Goal: Information Seeking & Learning: Learn about a topic

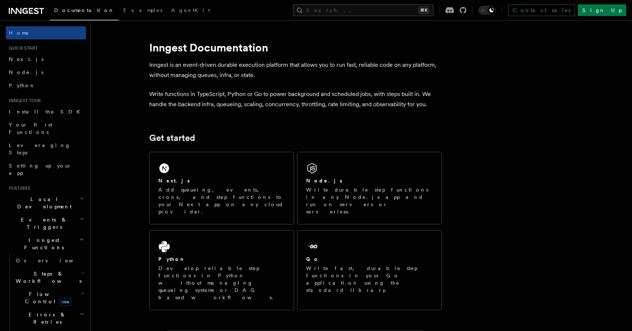
scroll to position [0, 0]
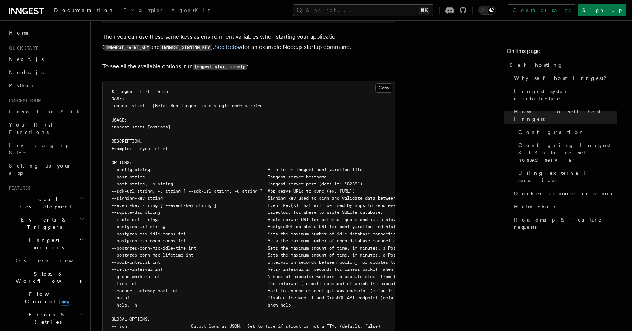
scroll to position [372, 0]
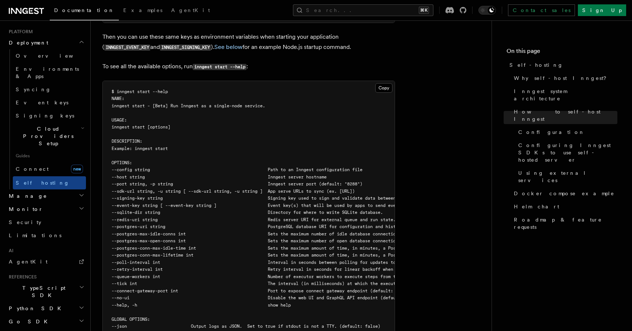
click at [41, 285] on span "TypeScript SDK" at bounding box center [42, 292] width 73 height 15
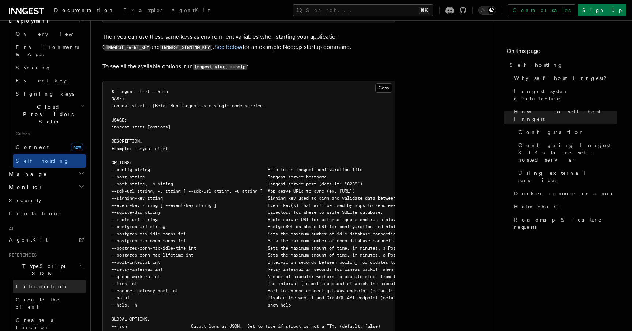
scroll to position [396, 0]
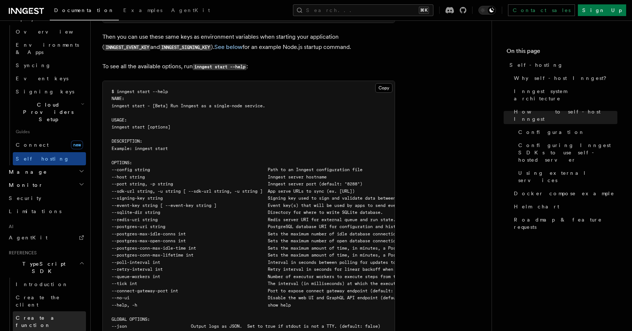
click at [40, 315] on span "Create a function" at bounding box center [37, 321] width 43 height 13
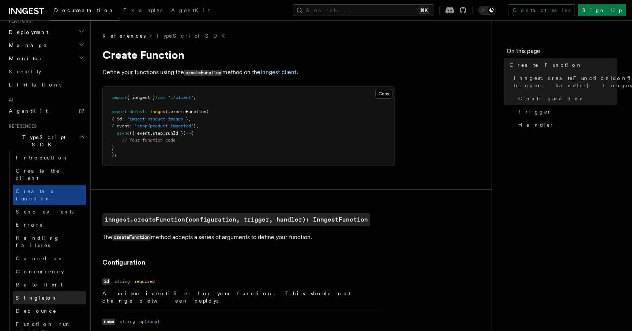
scroll to position [383, 0]
click at [42, 208] on span "Send events" at bounding box center [45, 211] width 58 height 6
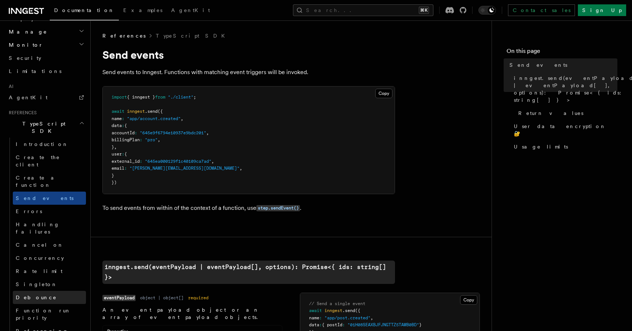
scroll to position [404, 0]
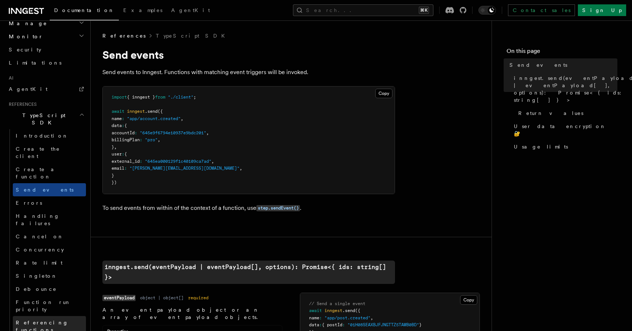
click at [42, 320] on span "Referencing functions" at bounding box center [42, 326] width 53 height 13
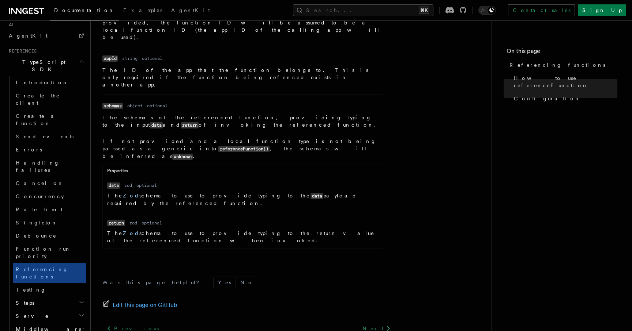
scroll to position [1042, 0]
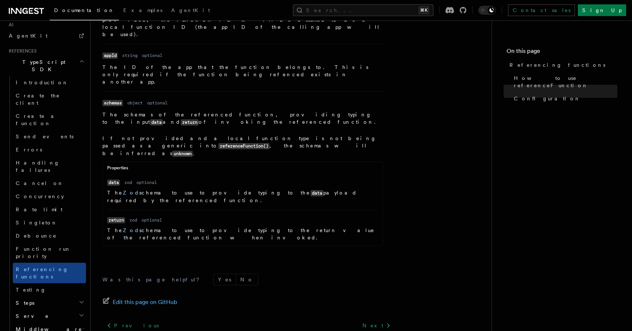
click at [53, 297] on h2 "Steps" at bounding box center [49, 303] width 73 height 13
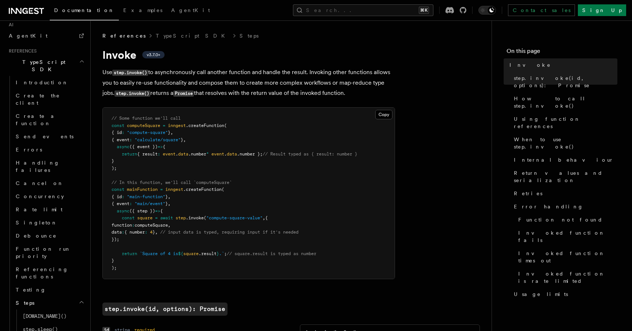
click at [45, 297] on h2 "Steps" at bounding box center [49, 303] width 73 height 13
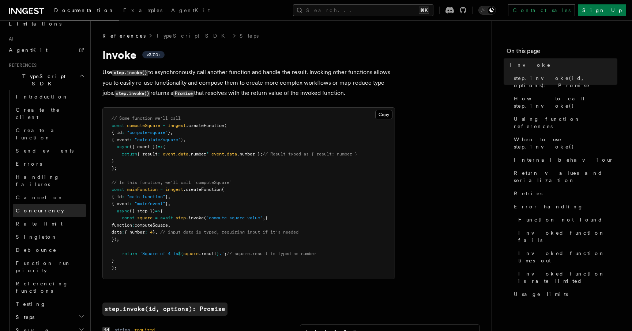
scroll to position [443, 0]
click at [39, 208] on span "Concurrency" at bounding box center [40, 211] width 48 height 6
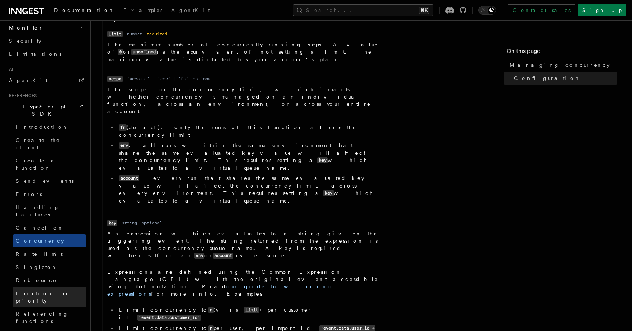
scroll to position [411, 0]
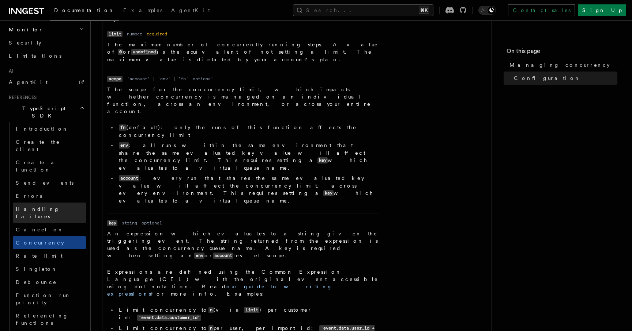
click at [41, 206] on span "Handling failures" at bounding box center [38, 212] width 44 height 13
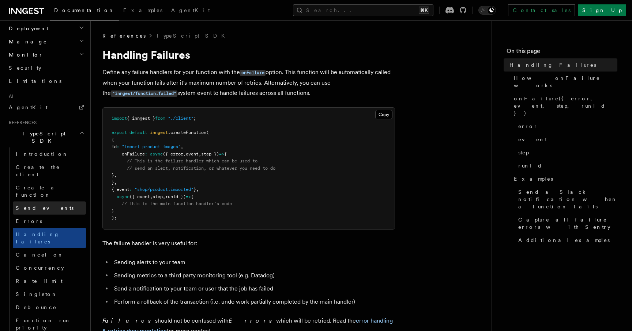
scroll to position [385, 0]
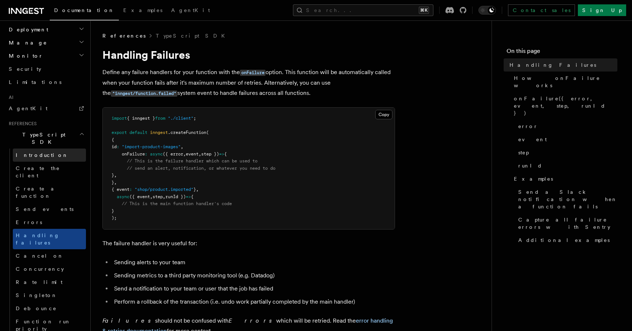
click at [52, 149] on link "Introduction" at bounding box center [49, 155] width 73 height 13
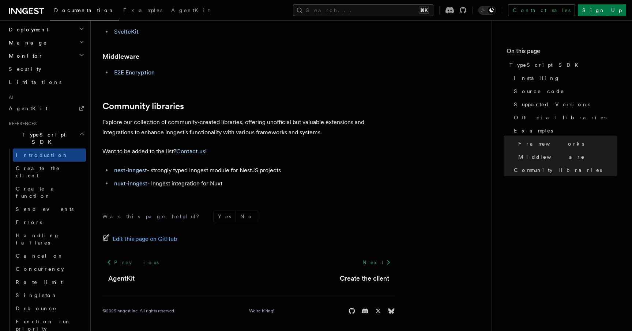
scroll to position [467, 0]
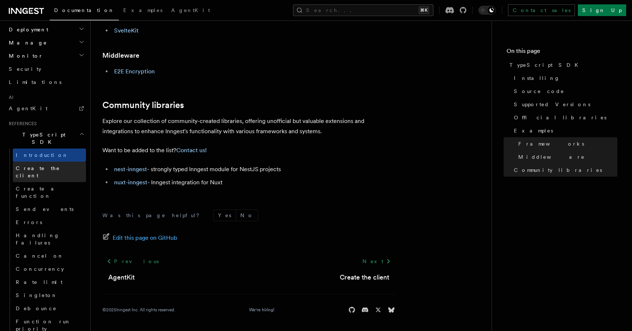
click at [62, 162] on link "Create the client" at bounding box center [49, 172] width 73 height 20
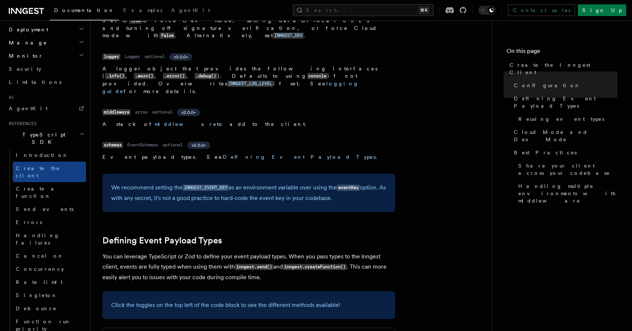
scroll to position [467, 0]
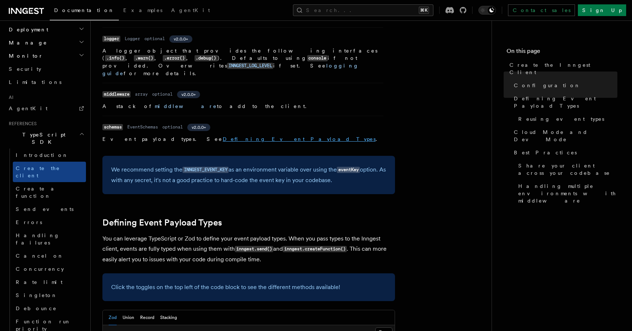
click at [223, 136] on link "Defining Event Payload Types" at bounding box center [299, 139] width 153 height 6
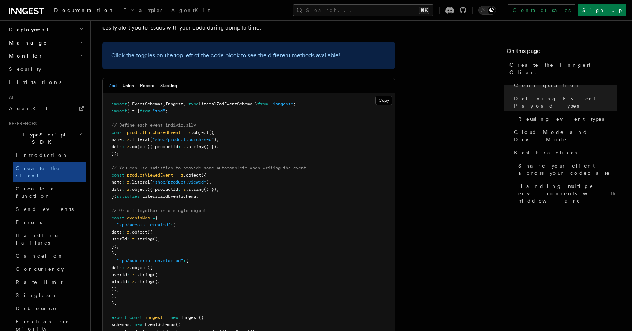
scroll to position [696, 0]
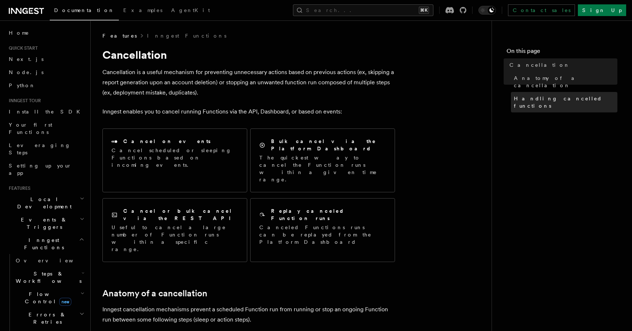
click at [561, 95] on span "Handling cancelled functions" at bounding box center [565, 102] width 103 height 15
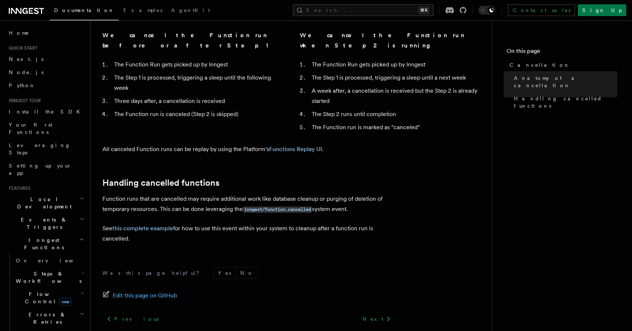
scroll to position [570, 0]
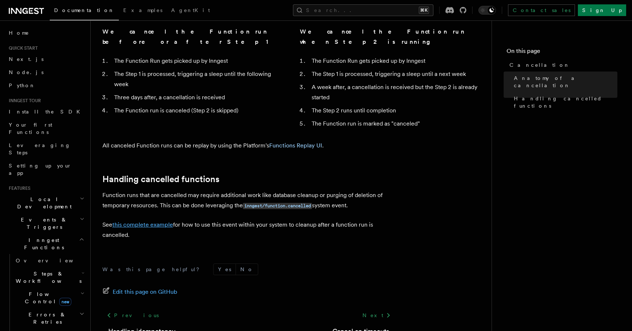
click at [151, 221] on link "this complete example" at bounding box center [142, 224] width 61 height 7
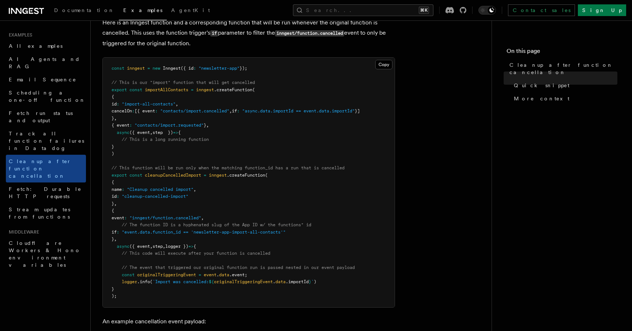
scroll to position [140, 0]
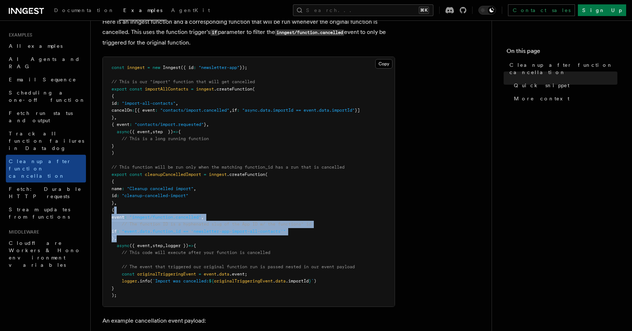
drag, startPoint x: 123, startPoint y: 239, endPoint x: 115, endPoint y: 210, distance: 30.1
click at [115, 210] on pre "const inngest = new Inngest ({ id : "newsletter-app" }); // This is our "import…" at bounding box center [249, 182] width 292 height 250
copy code "{ event : "inngest/function.cancelled" , // The function ID is a hyphenated slu…"
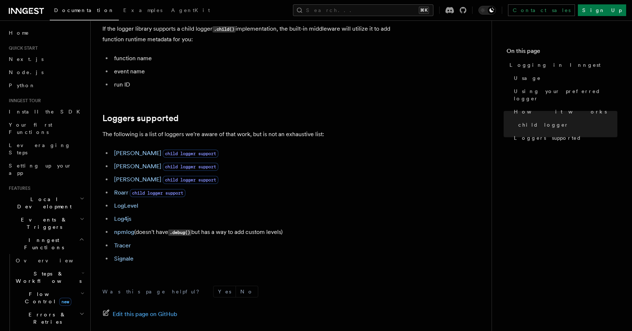
scroll to position [947, 0]
click at [129, 258] on link "Signale" at bounding box center [123, 258] width 19 height 7
